Goal: Transaction & Acquisition: Purchase product/service

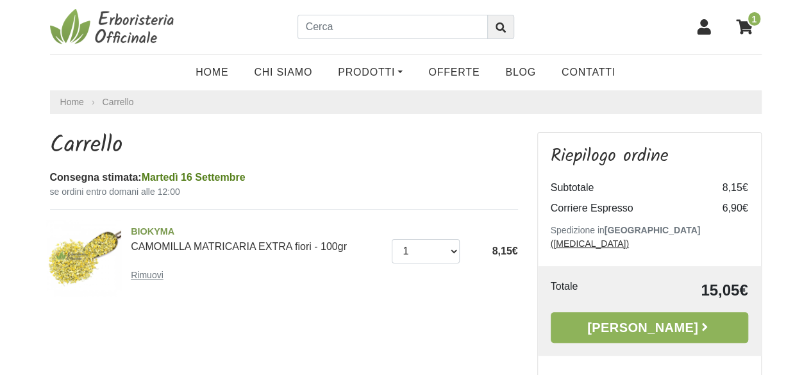
click at [153, 276] on small "Rimuovi" at bounding box center [147, 275] width 33 height 10
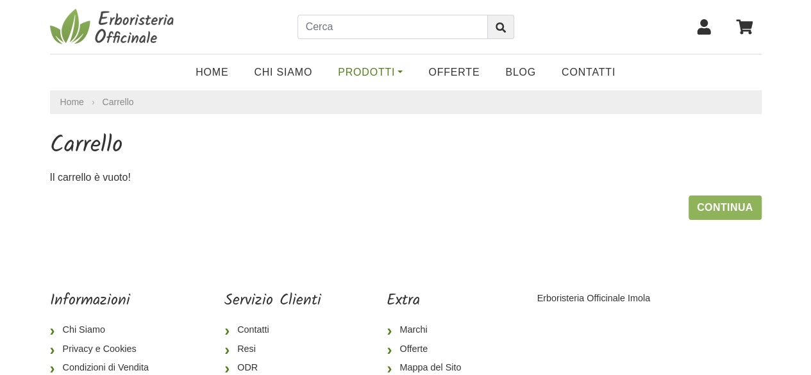
click at [376, 71] on link "Prodotti" at bounding box center [370, 73] width 90 height 26
